Goal: Information Seeking & Learning: Learn about a topic

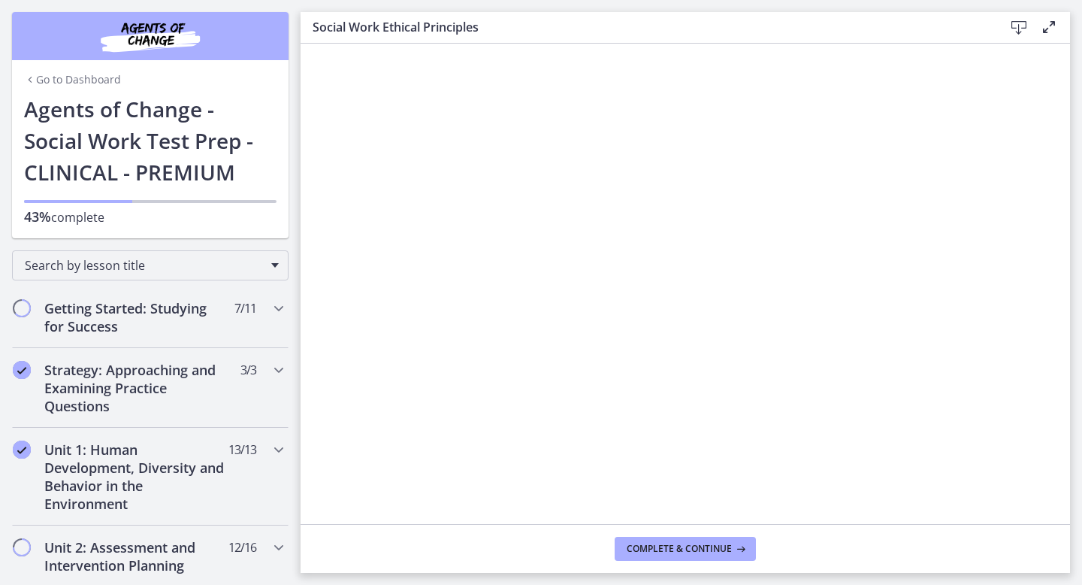
click at [112, 151] on h1 "Agents of Change - Social Work Test Prep - CLINICAL - PREMIUM" at bounding box center [150, 140] width 253 height 95
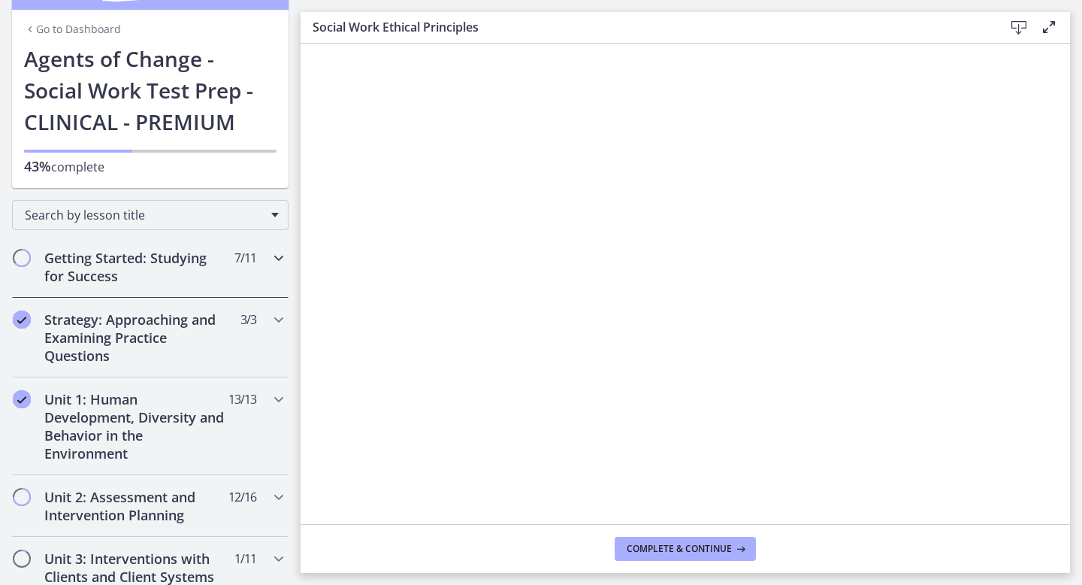
scroll to position [48, 0]
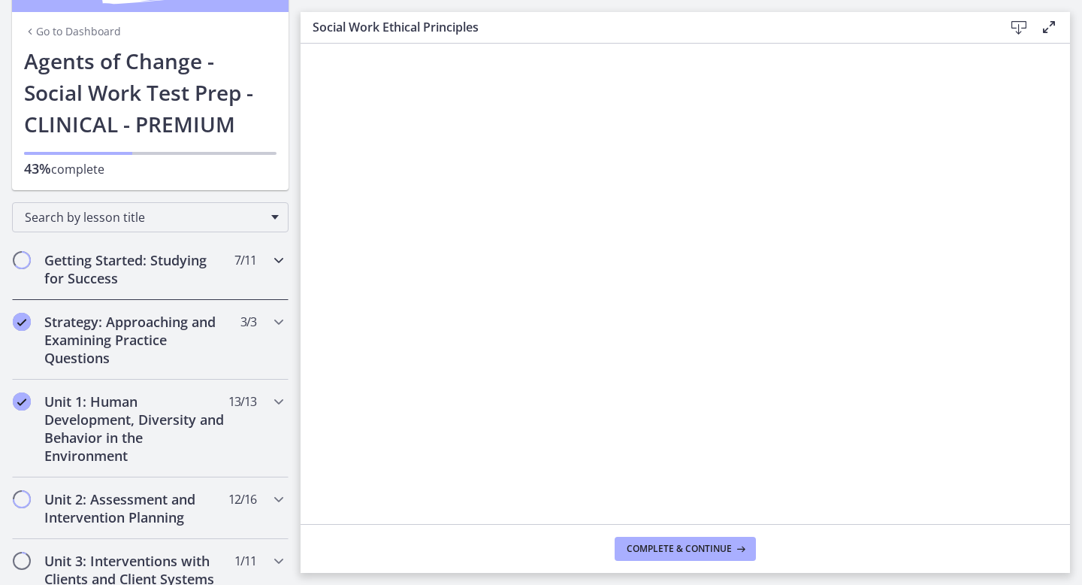
click at [116, 281] on h2 "Getting Started: Studying for Success" at bounding box center [135, 269] width 183 height 36
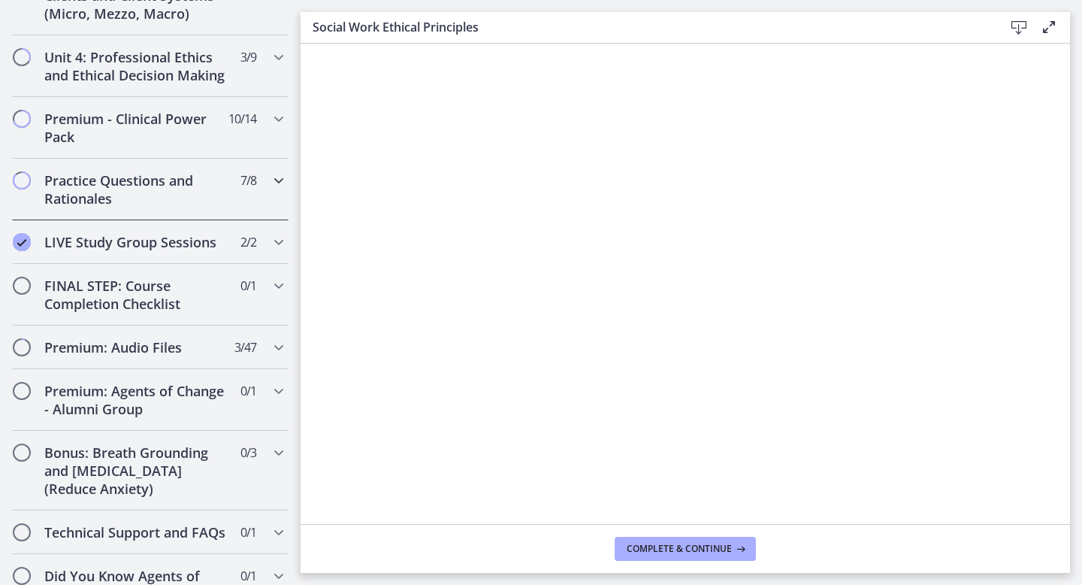
scroll to position [1275, 0]
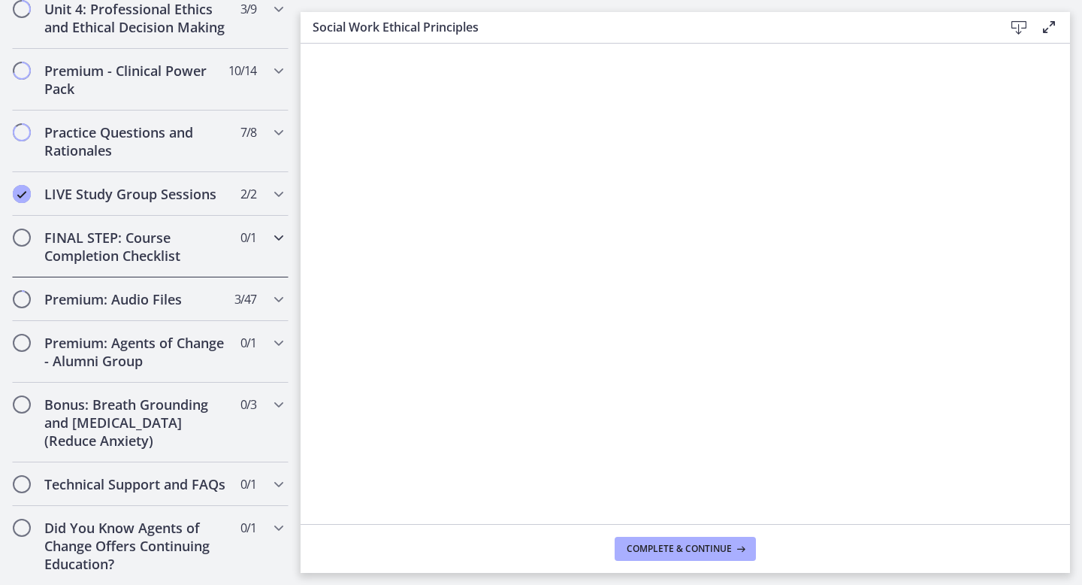
click at [153, 248] on h2 "FINAL STEP: Course Completion Checklist" at bounding box center [135, 246] width 183 height 36
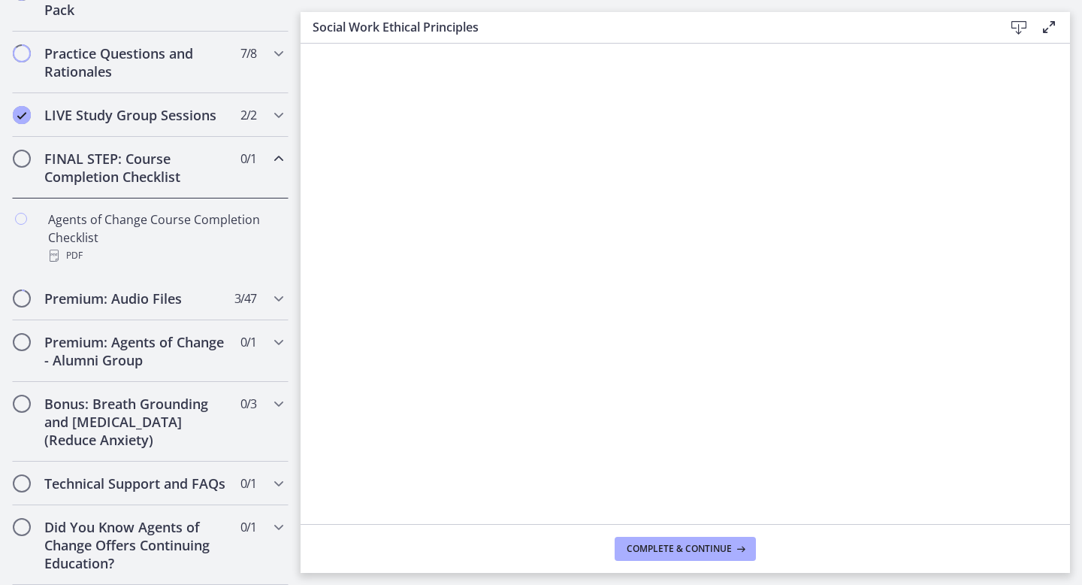
scroll to position [706, 0]
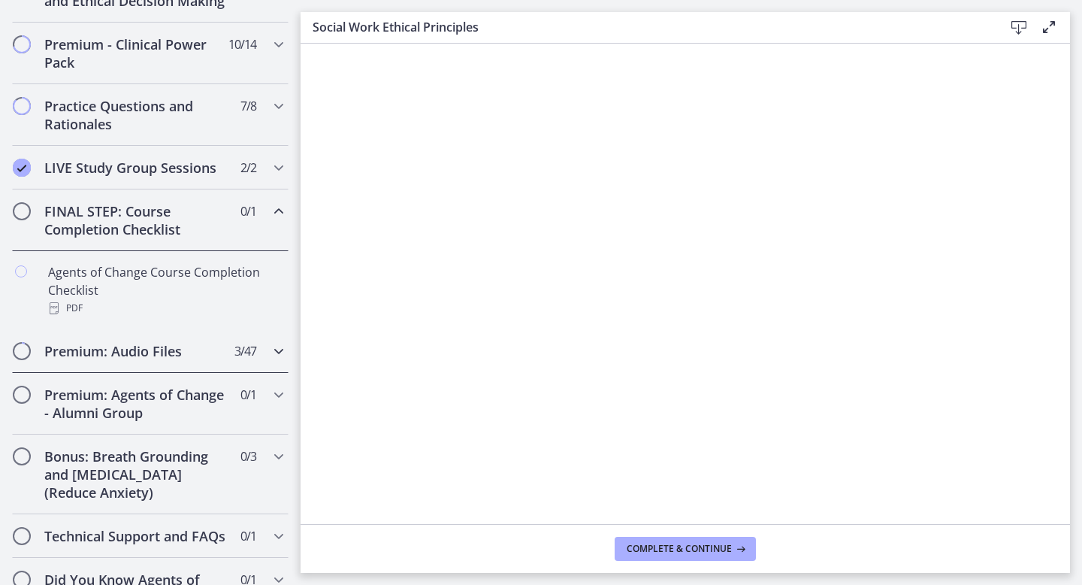
click at [223, 362] on div "Premium: Audio Files 3 / 47 Completed" at bounding box center [150, 351] width 277 height 44
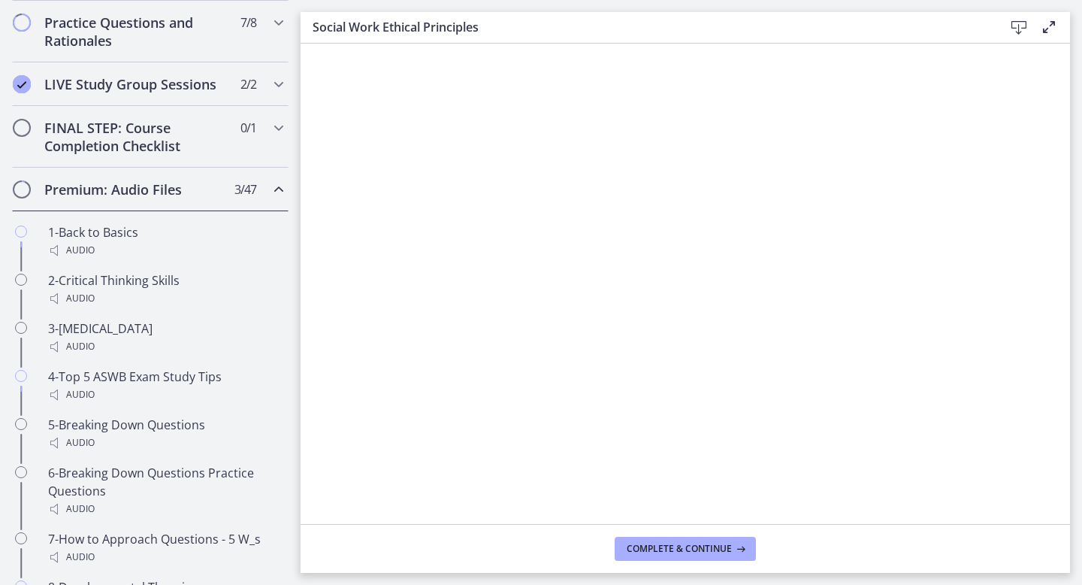
scroll to position [905, 0]
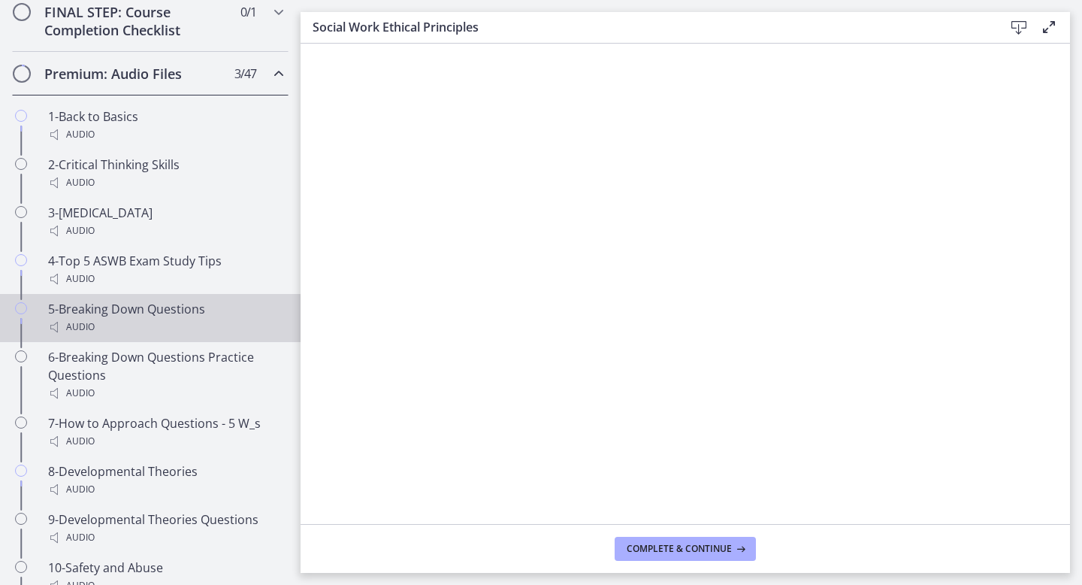
click at [198, 322] on div "Audio" at bounding box center [165, 327] width 235 height 18
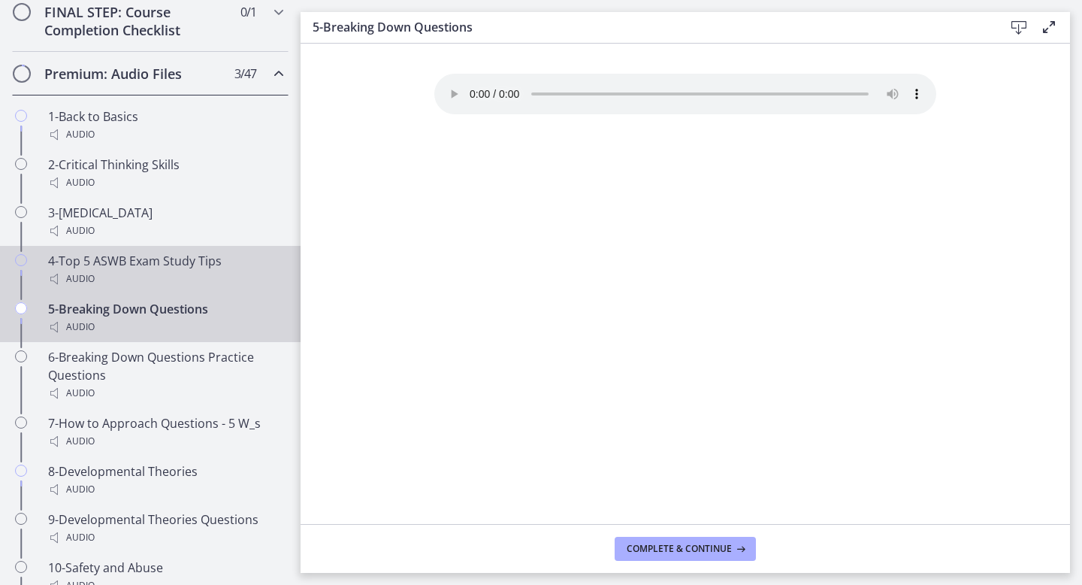
scroll to position [919, 0]
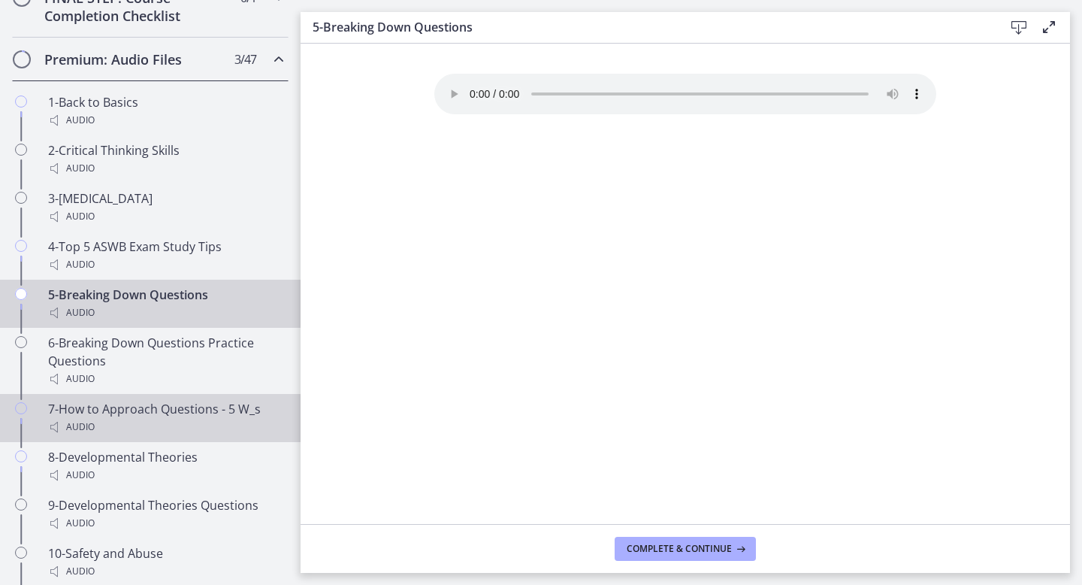
click at [96, 410] on div "7-How to Approach Questions - 5 W_s Audio" at bounding box center [165, 418] width 235 height 36
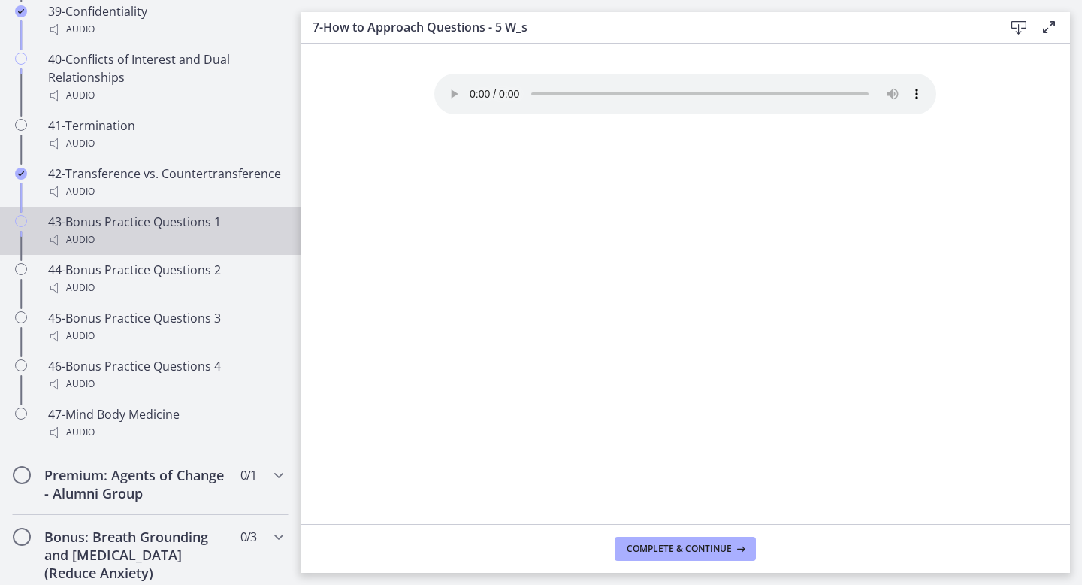
scroll to position [3006, 0]
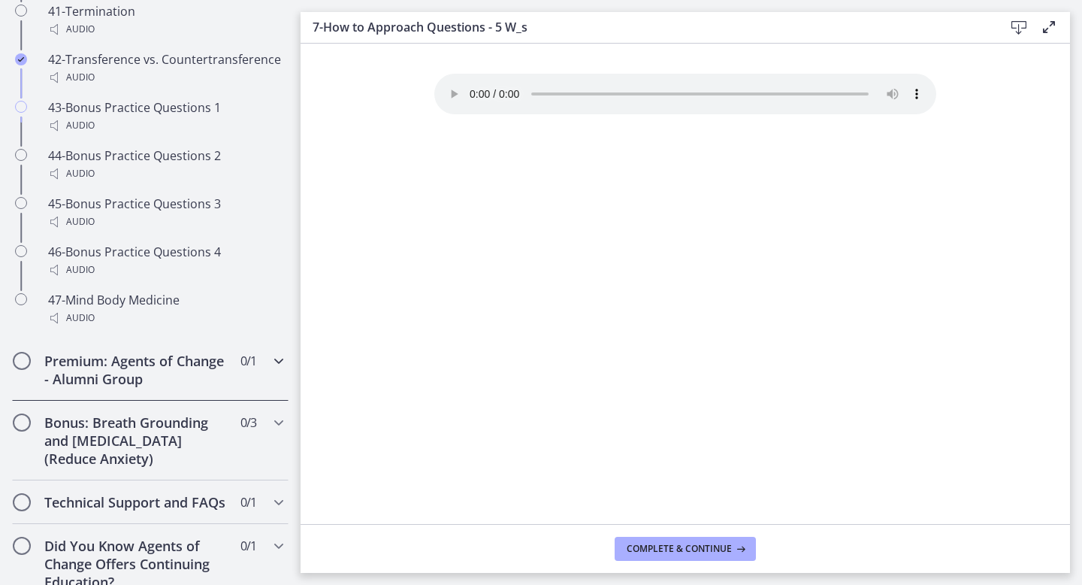
click at [176, 353] on h2 "Premium: Agents of Change - Alumni Group" at bounding box center [135, 370] width 183 height 36
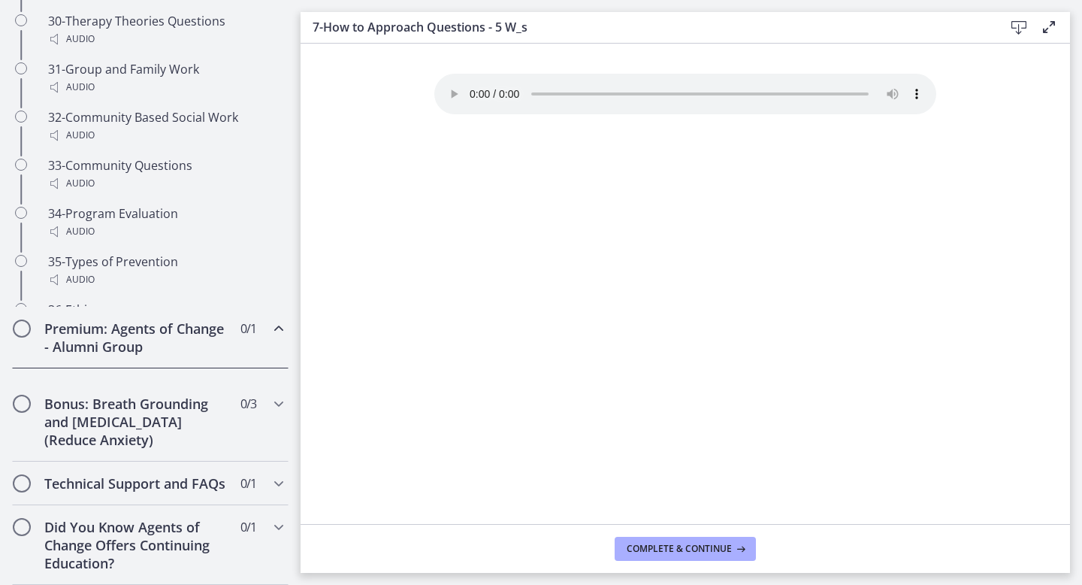
scroll to position [740, 0]
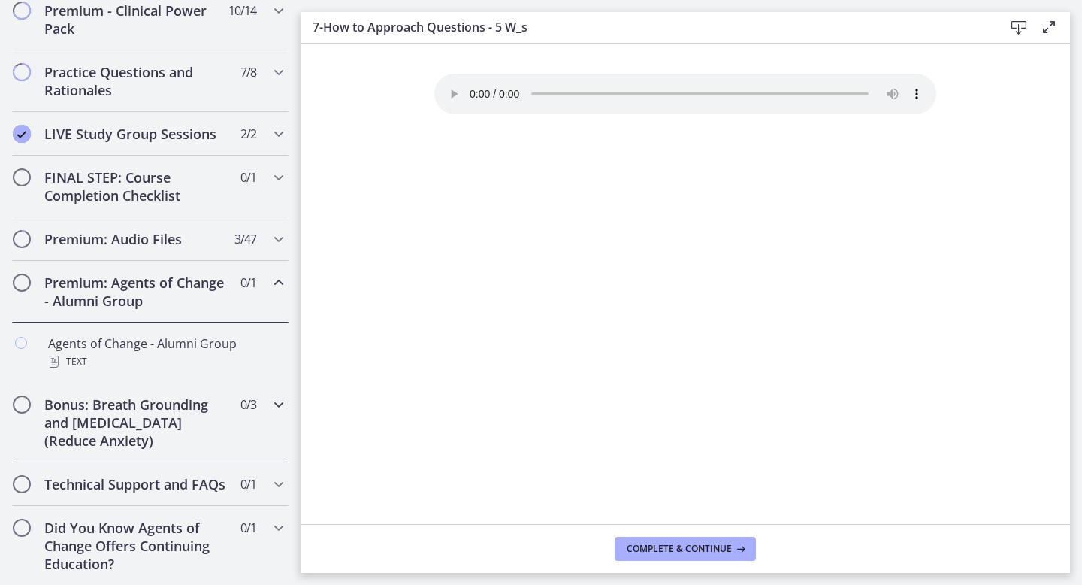
click at [231, 425] on div "Bonus: Breath Grounding and [MEDICAL_DATA] (Reduce Anxiety) 0 / 3 Completed" at bounding box center [150, 423] width 277 height 80
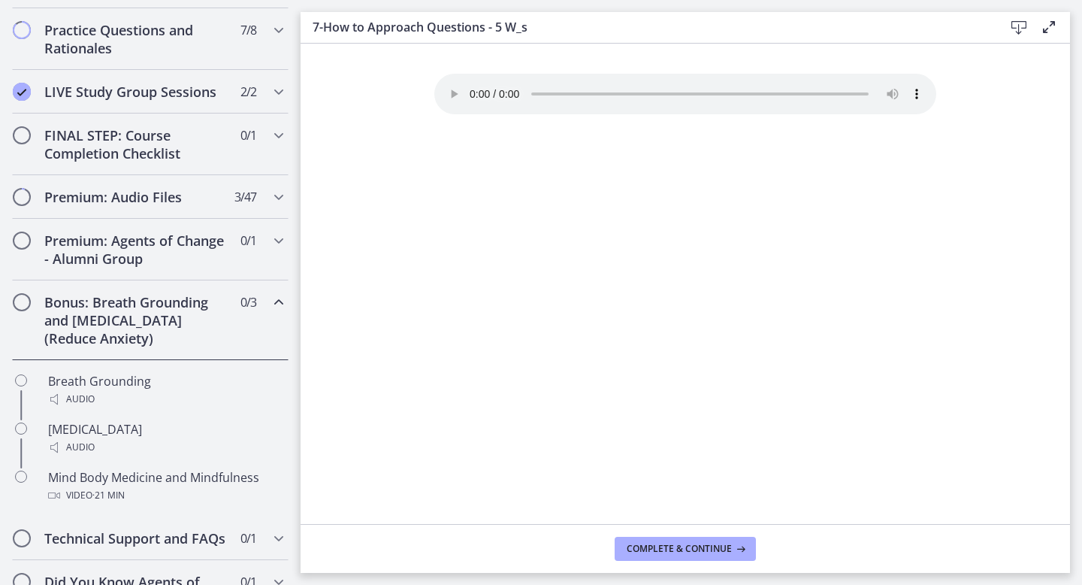
scroll to position [836, 0]
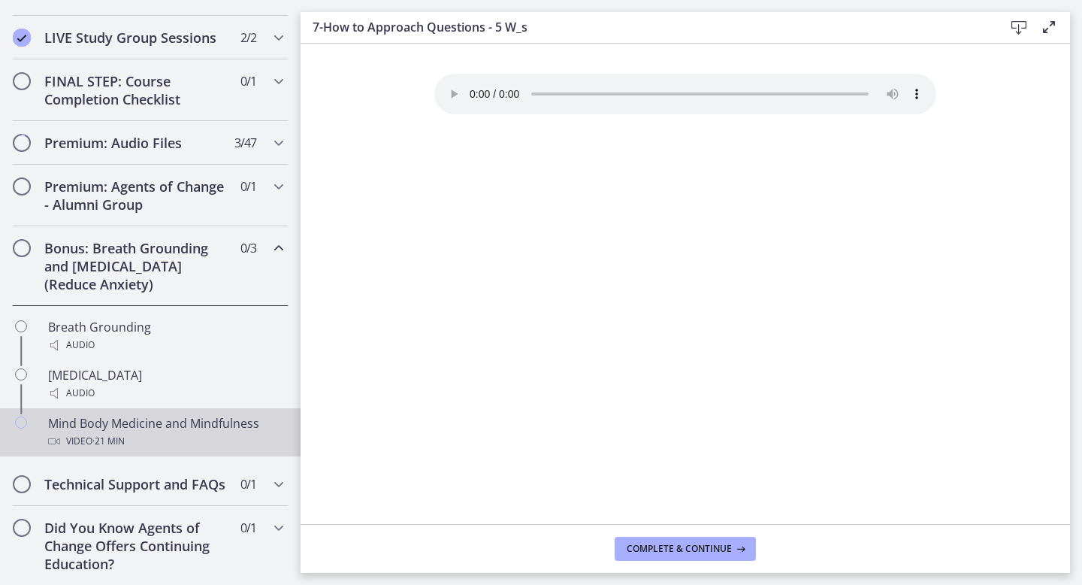
click at [196, 432] on div "Video · 21 min" at bounding box center [165, 441] width 235 height 18
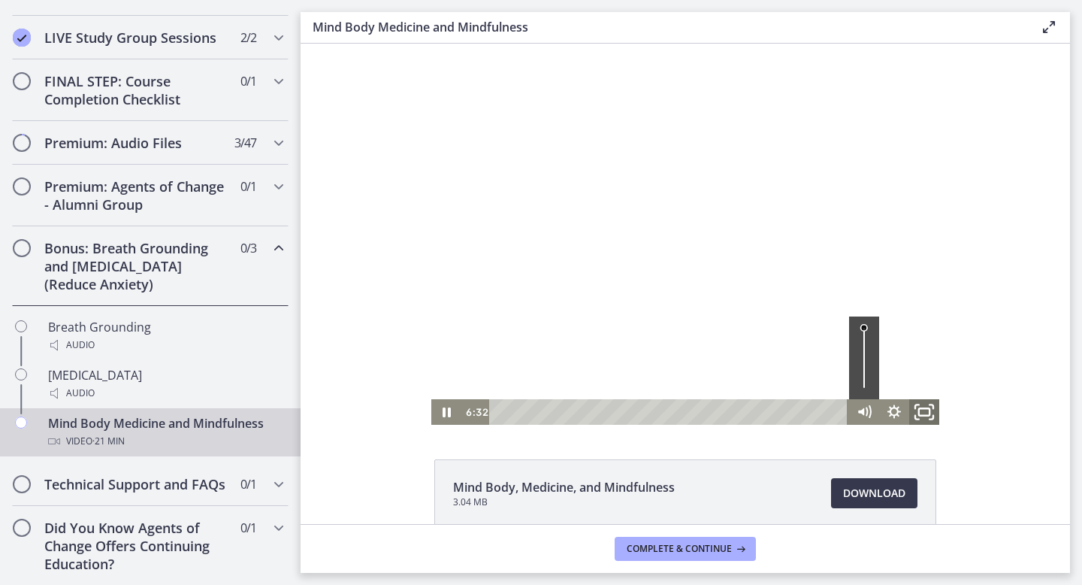
click at [924, 416] on icon "Fullscreen" at bounding box center [924, 412] width 36 height 31
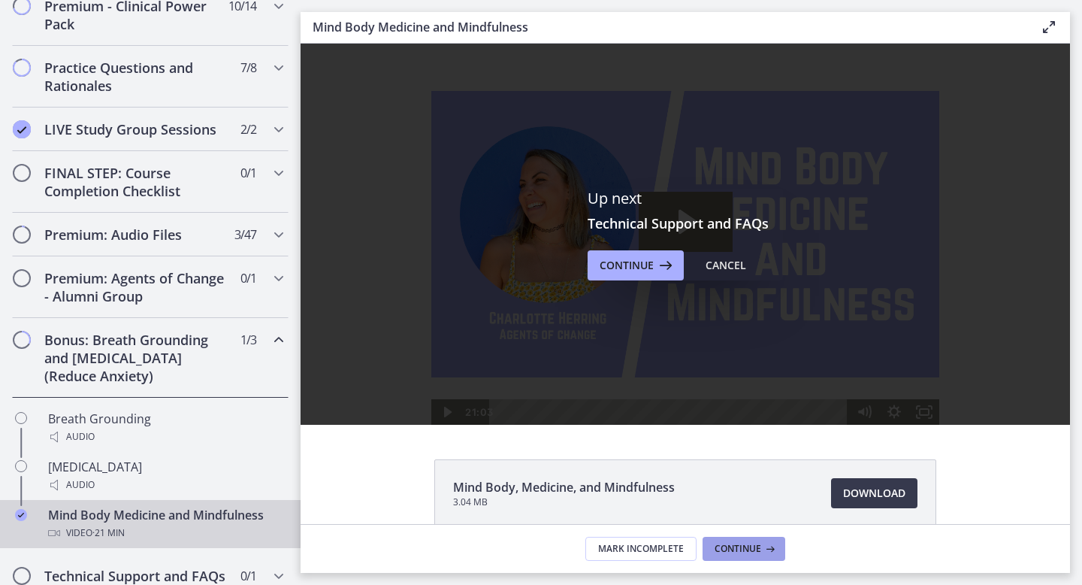
click at [736, 546] on span "Continue" at bounding box center [738, 549] width 47 height 12
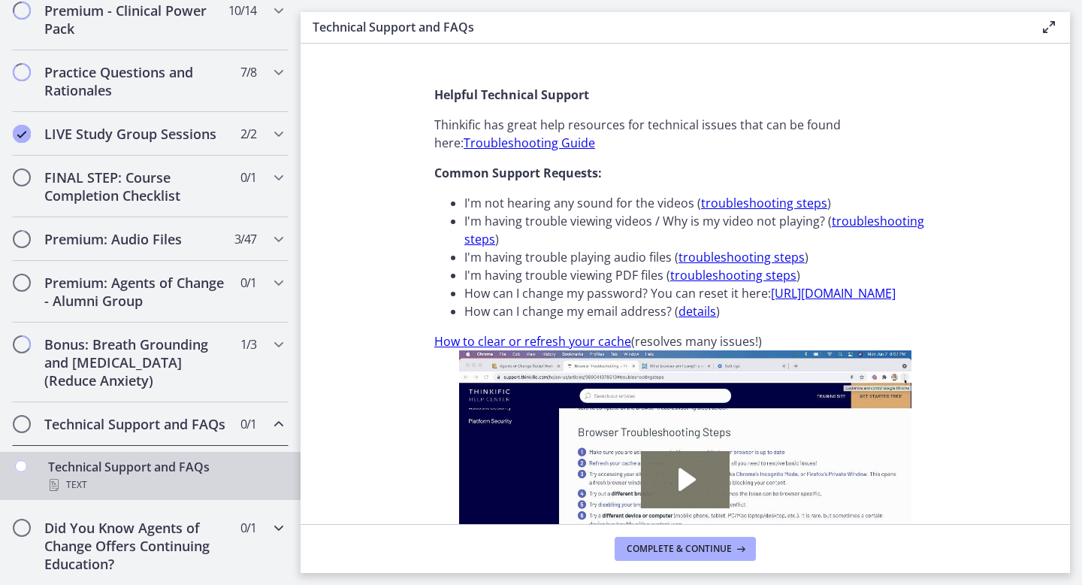
click at [217, 550] on h2 "Did You Know Agents of Change Offers Continuing Education?" at bounding box center [135, 546] width 183 height 54
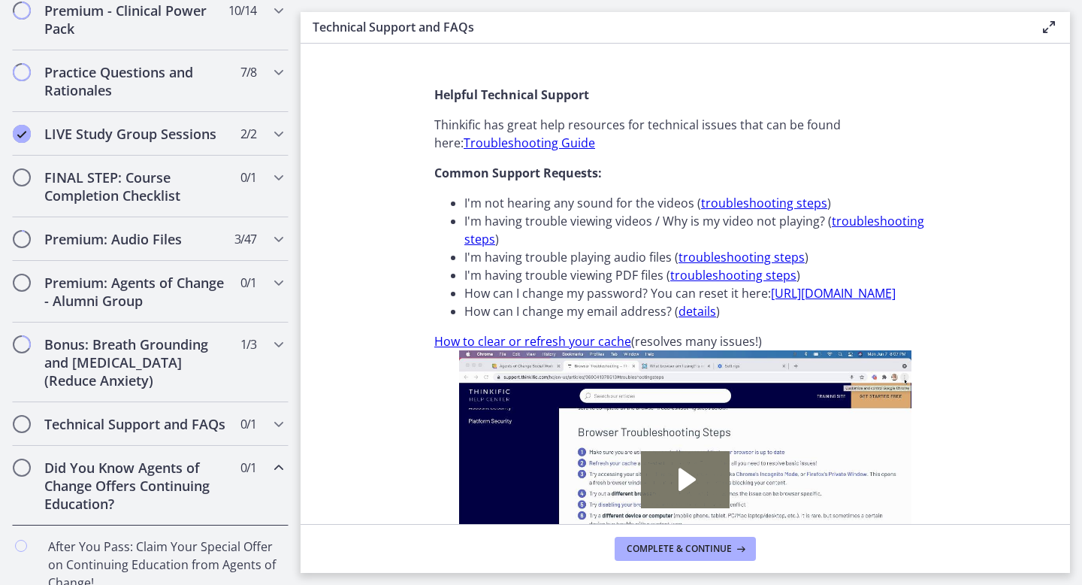
scroll to position [776, 0]
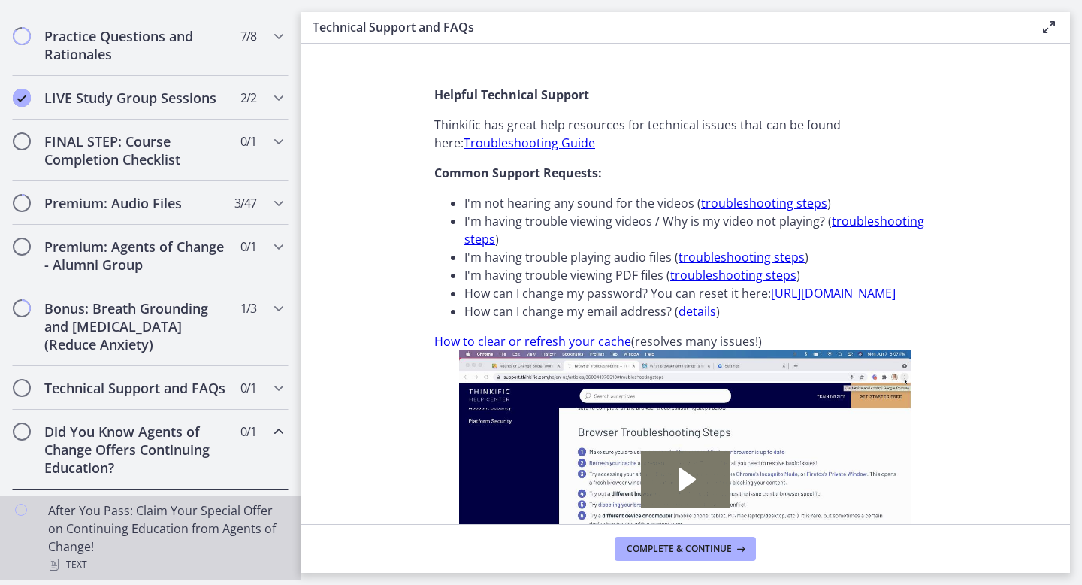
click at [110, 528] on div "After You Pass: Claim Your Special Offer on Continuing Education from Agents of…" at bounding box center [165, 537] width 235 height 72
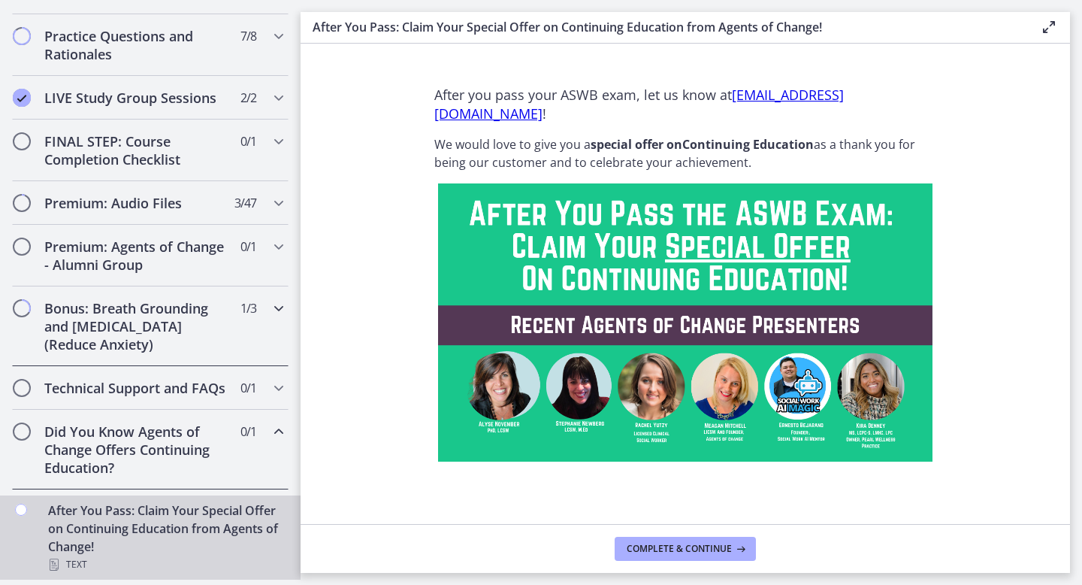
click at [186, 320] on h2 "Bonus: Breath Grounding and [MEDICAL_DATA] (Reduce Anxiety)" at bounding box center [135, 326] width 183 height 54
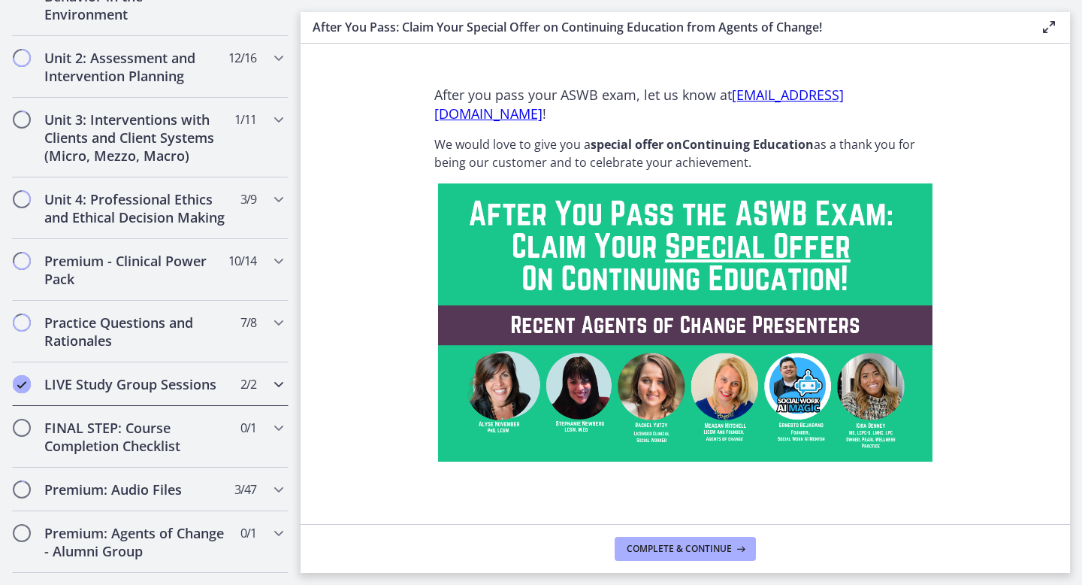
scroll to position [443, 0]
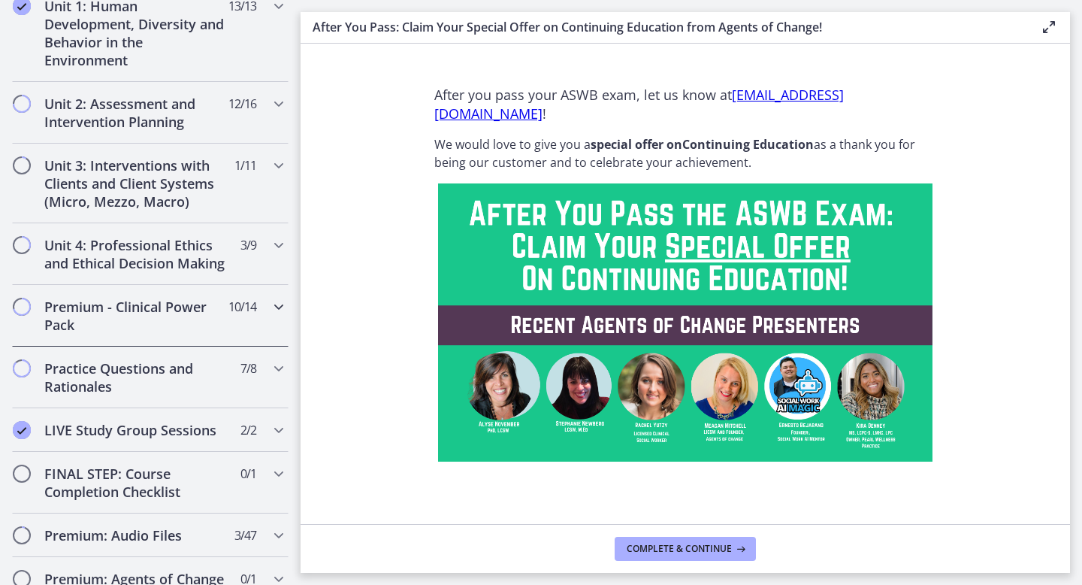
click at [207, 325] on h2 "Premium - Clinical Power Pack" at bounding box center [135, 316] width 183 height 36
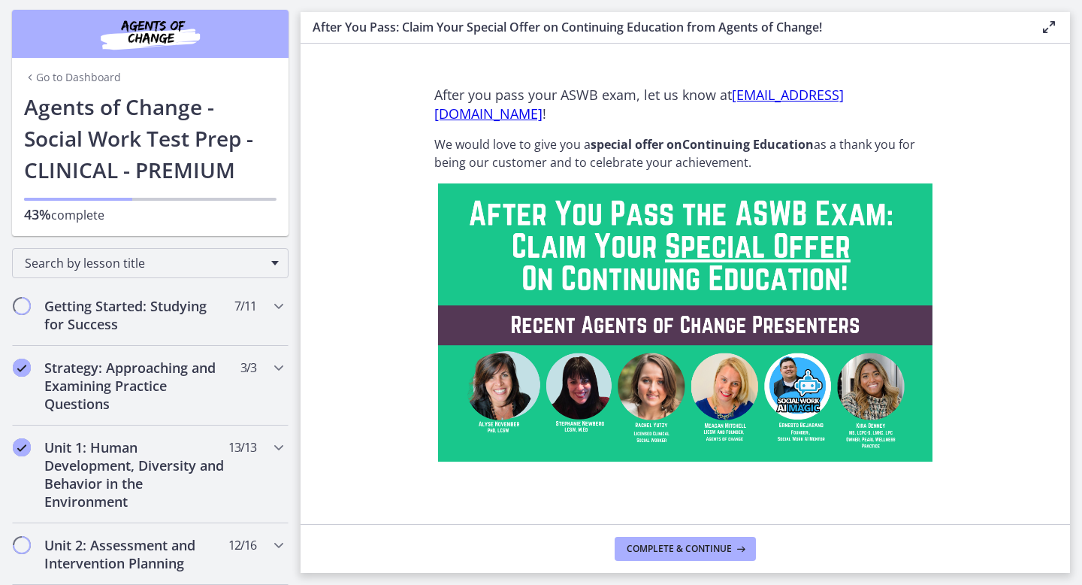
scroll to position [0, 0]
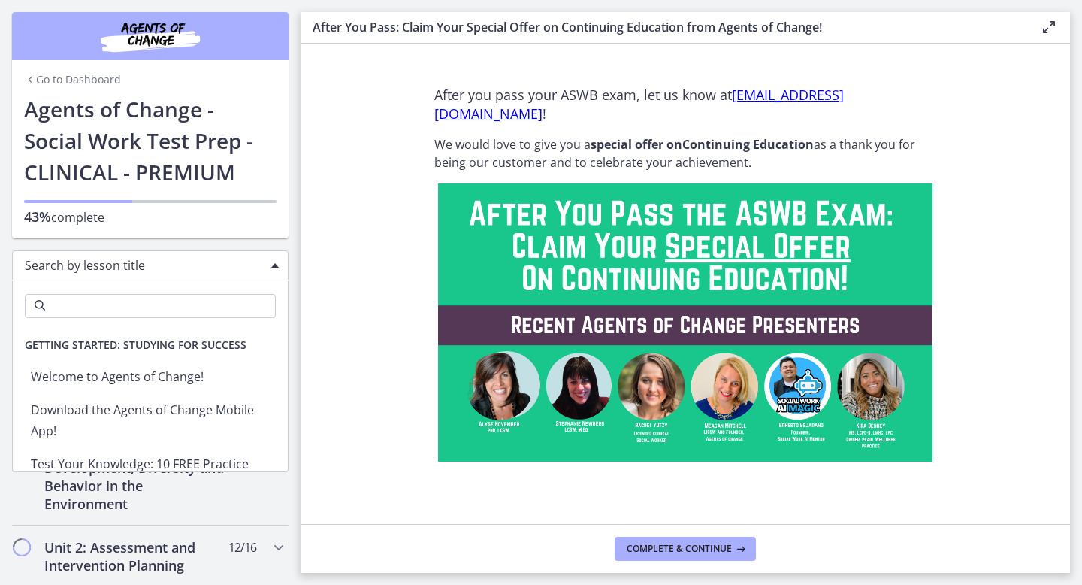
click at [259, 274] on div "Search by lesson title" at bounding box center [150, 265] width 277 height 30
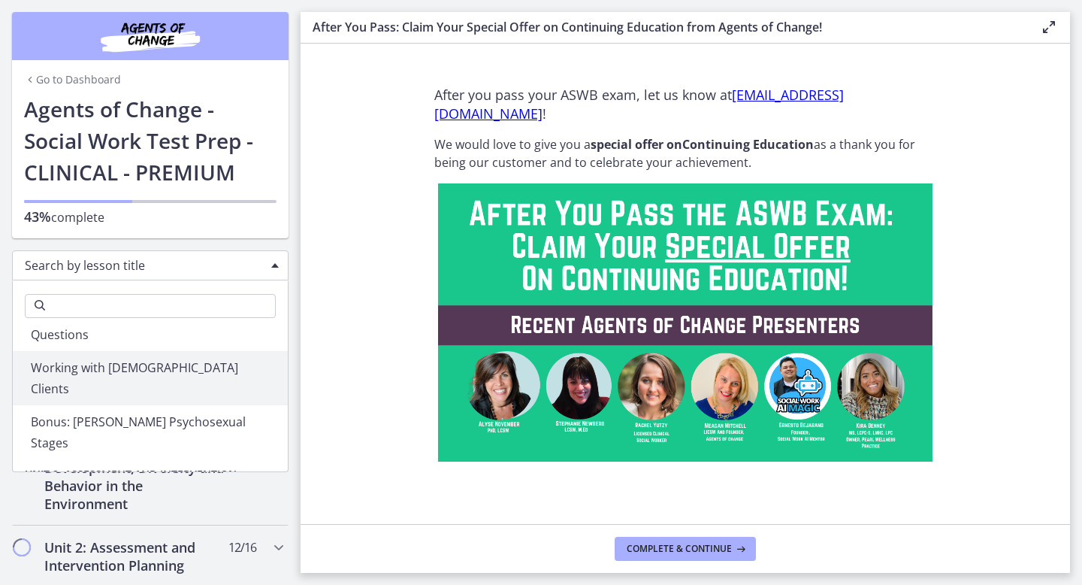
scroll to position [1105, 0]
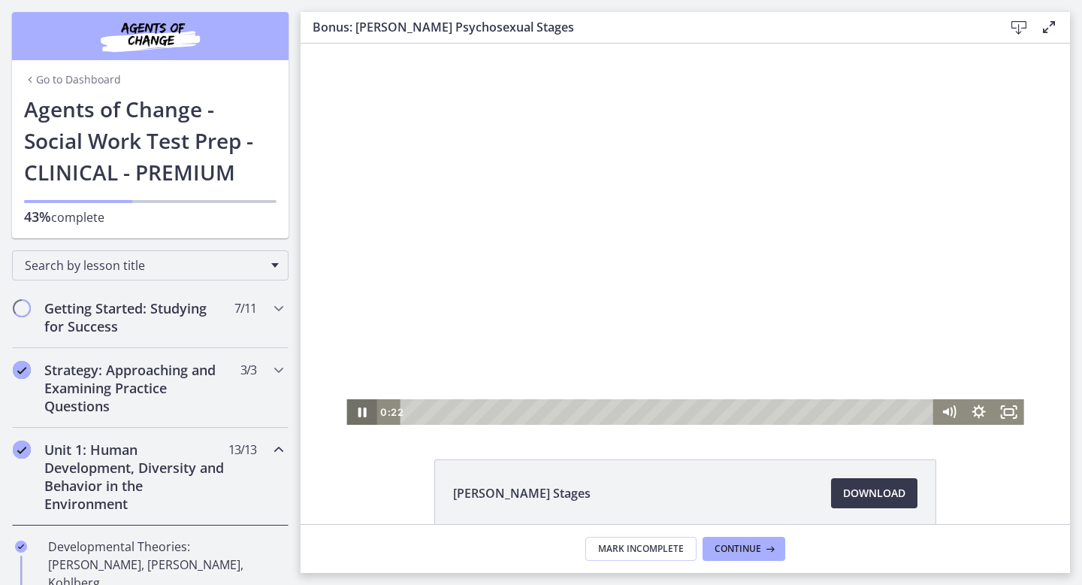
click at [361, 413] on icon "Pause" at bounding box center [361, 412] width 30 height 26
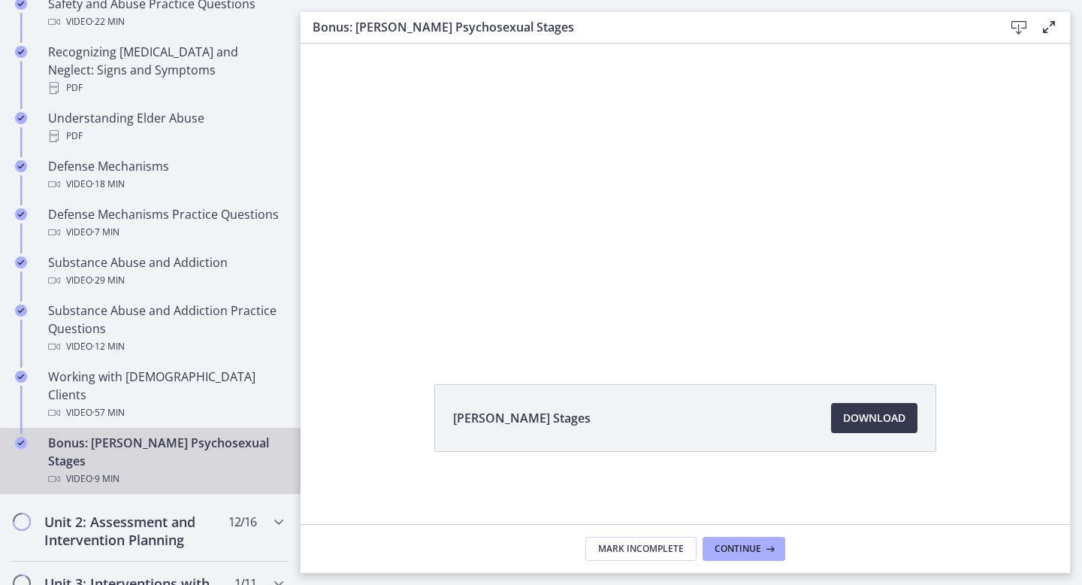
scroll to position [790, 0]
click at [186, 512] on h2 "Unit 2: Assessment and Intervention Planning" at bounding box center [135, 530] width 183 height 36
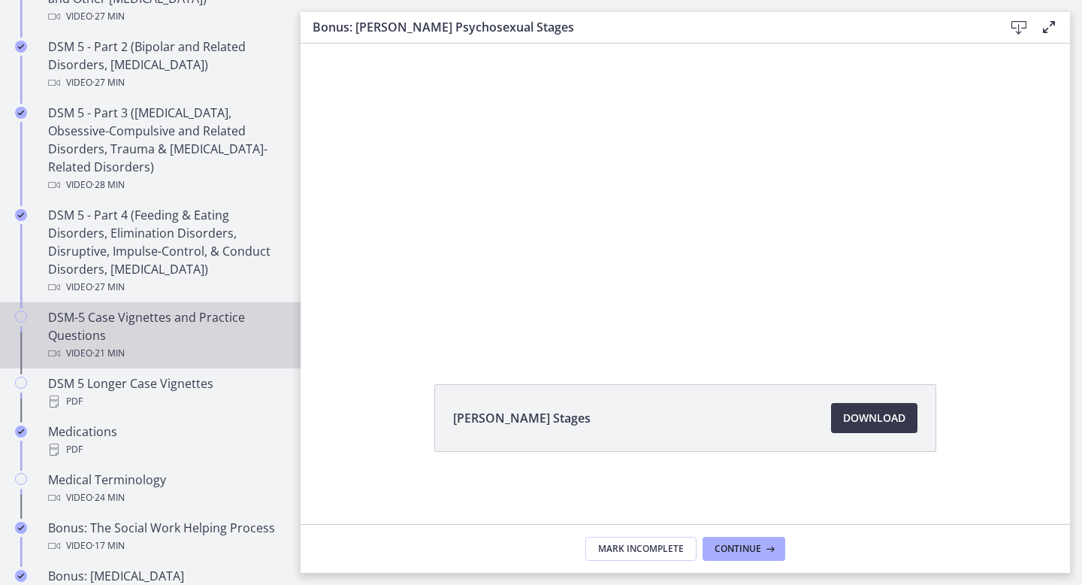
click at [161, 338] on div "DSM-5 Case Vignettes and Practice Questions Video · 21 min" at bounding box center [165, 335] width 235 height 54
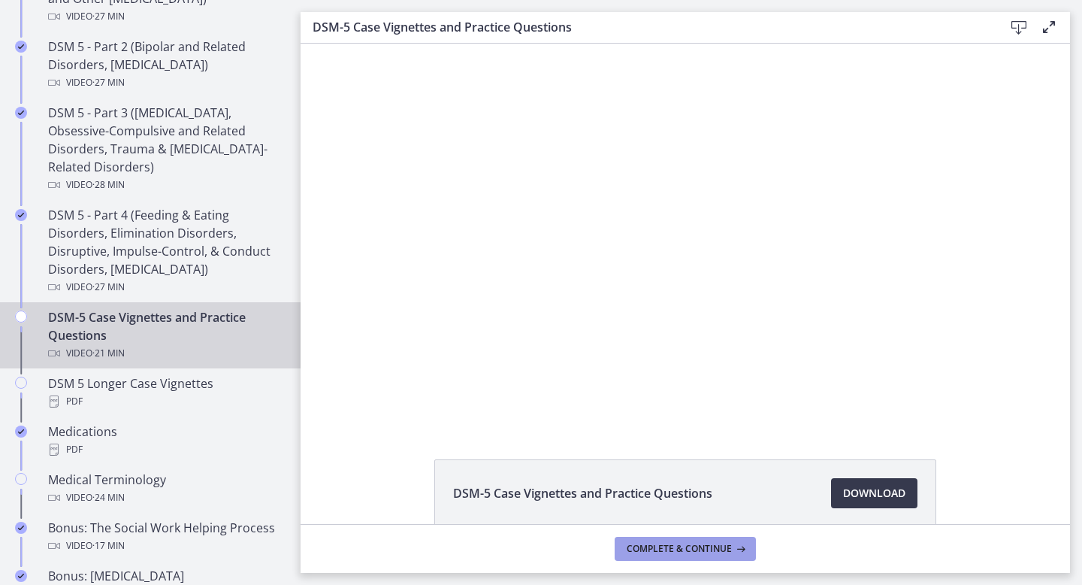
click at [631, 547] on span "Complete & continue" at bounding box center [679, 549] width 105 height 12
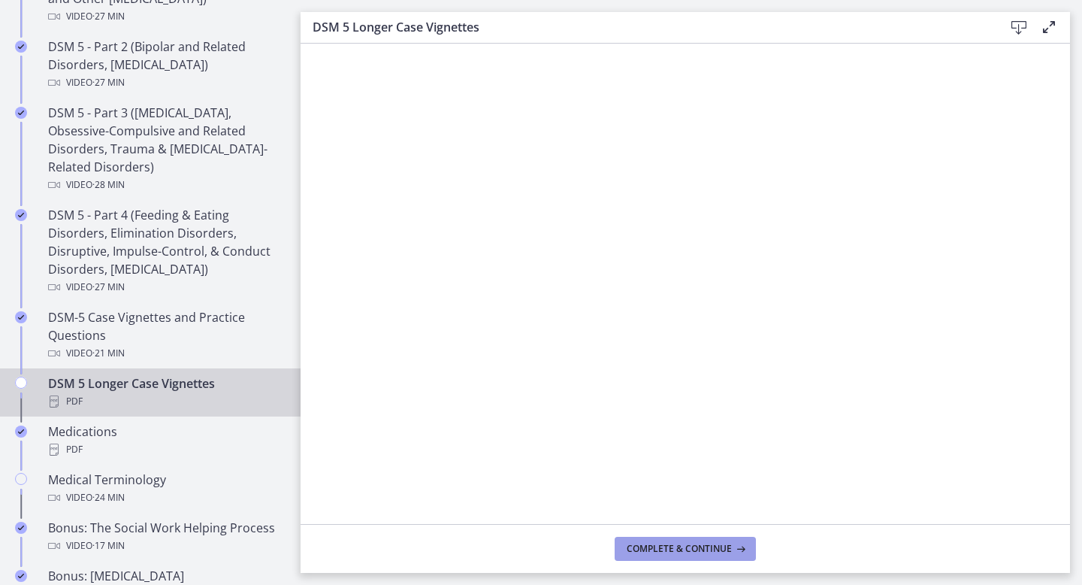
click at [671, 543] on span "Complete & continue" at bounding box center [679, 549] width 105 height 12
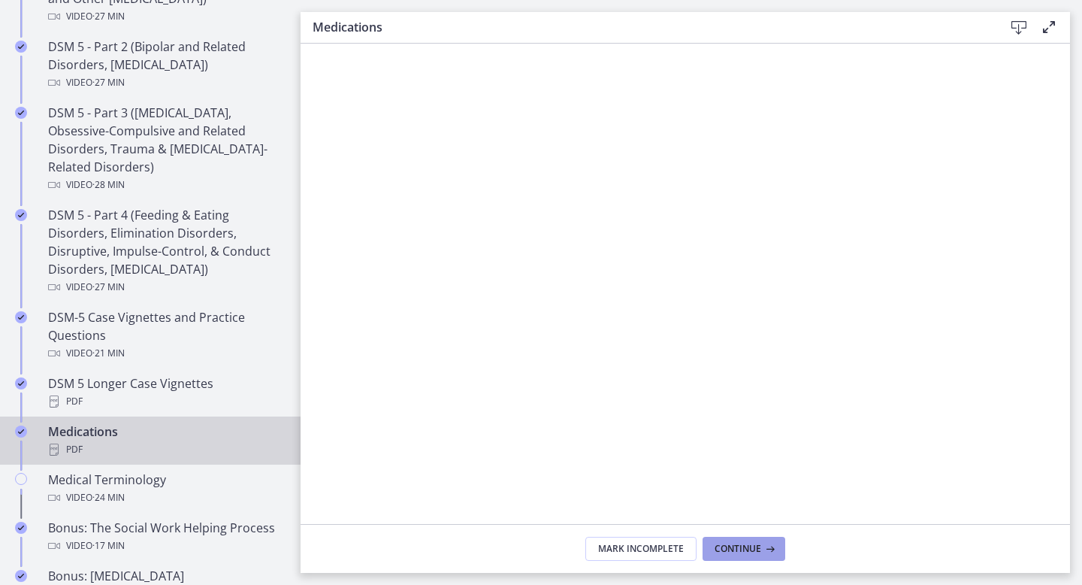
click at [733, 541] on button "Continue" at bounding box center [744, 549] width 83 height 24
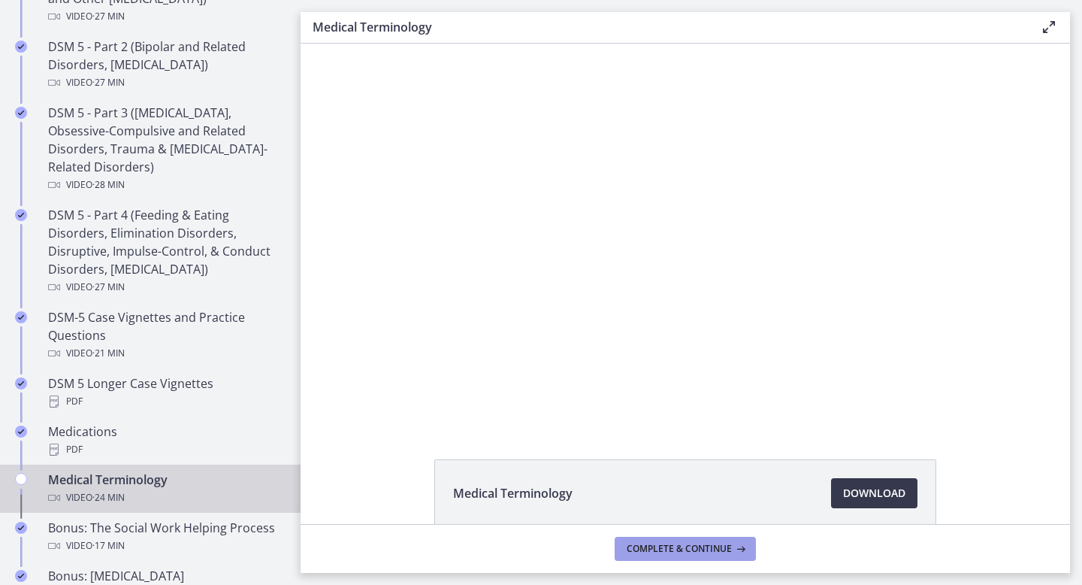
click at [676, 553] on span "Complete & continue" at bounding box center [679, 549] width 105 height 12
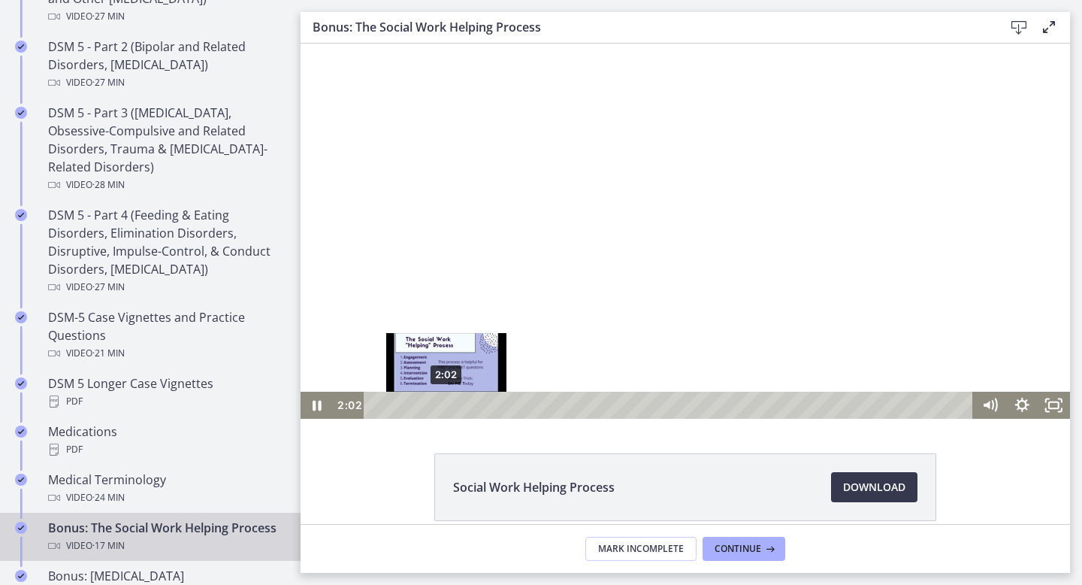
click at [446, 403] on div "2:02" at bounding box center [671, 405] width 591 height 27
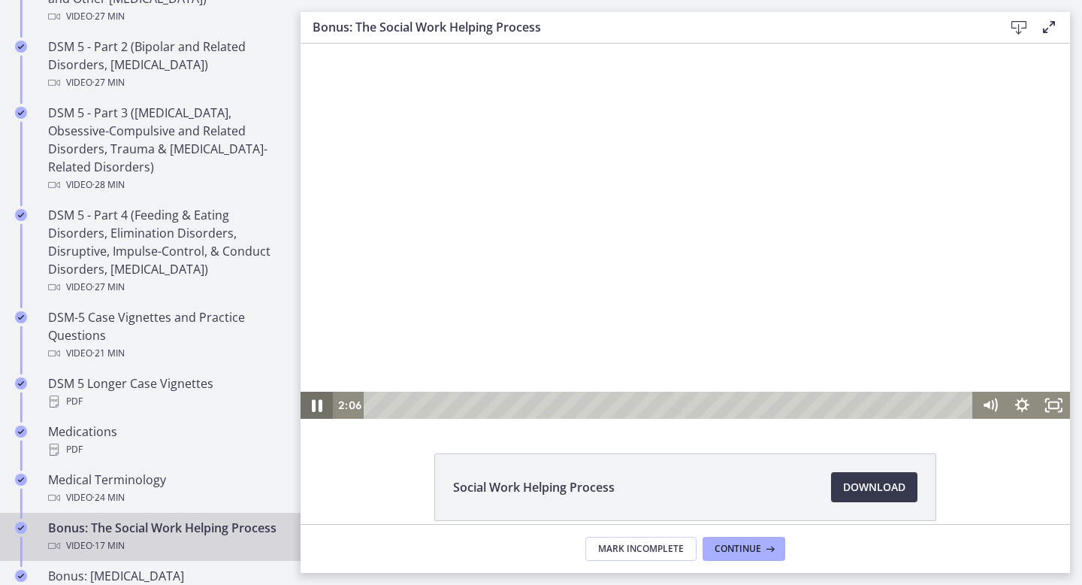
click at [316, 403] on icon "Pause" at bounding box center [317, 405] width 38 height 32
click at [316, 403] on icon "Play Video" at bounding box center [318, 405] width 10 height 14
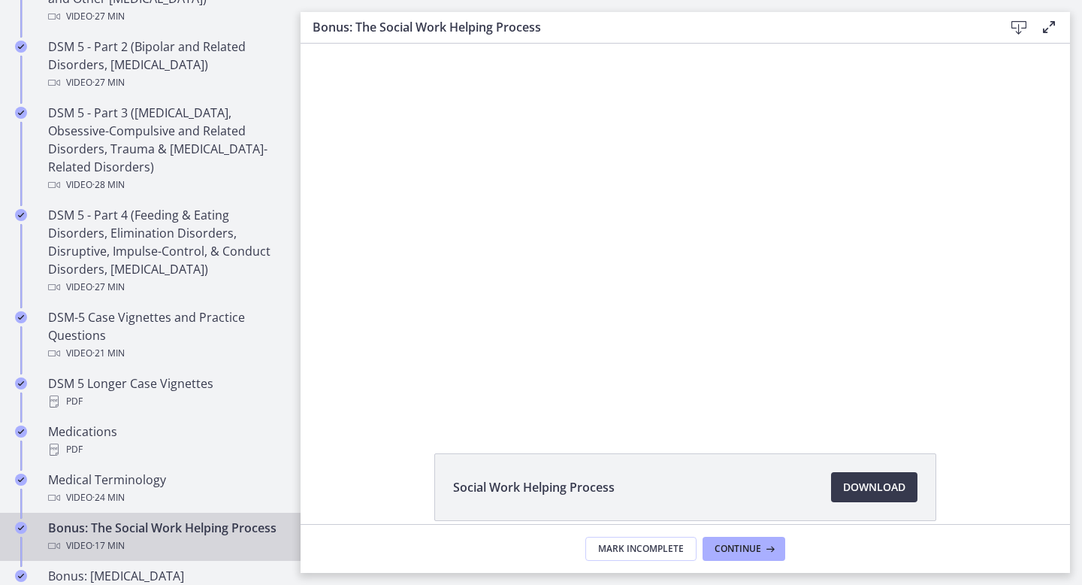
click at [301, 392] on button "Pause" at bounding box center [317, 405] width 32 height 27
